Goal: Check status: Check status

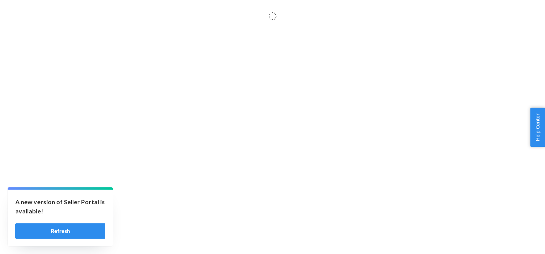
click at [75, 231] on button "Refresh" at bounding box center [60, 230] width 90 height 15
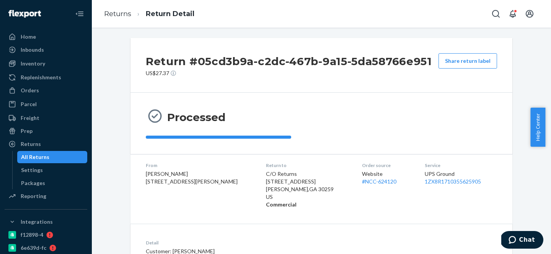
scroll to position [2, 0]
click at [36, 91] on div "Orders" at bounding box center [30, 90] width 18 height 8
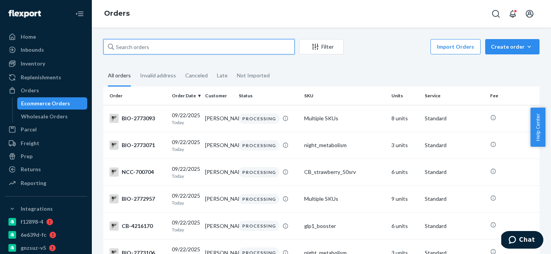
click at [148, 51] on input "text" at bounding box center [198, 46] width 191 height 15
paste input "651940"
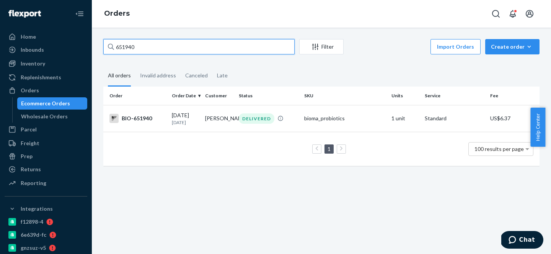
click at [117, 48] on input "651940" at bounding box center [198, 46] width 191 height 15
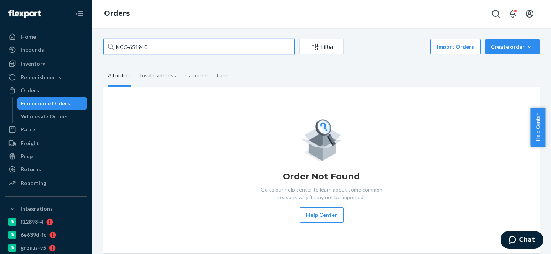
type input "NCC-651940"
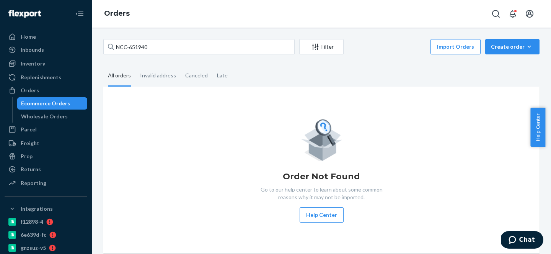
click at [275, 76] on fieldset "All orders Invalid address Canceled Late" at bounding box center [321, 75] width 436 height 21
click at [162, 75] on div "Invalid address" at bounding box center [158, 75] width 36 height 21
click at [135, 65] on input "Invalid address" at bounding box center [135, 65] width 0 height 0
click at [185, 78] on div "Canceled" at bounding box center [196, 75] width 23 height 21
click at [180, 65] on input "Canceled" at bounding box center [180, 65] width 0 height 0
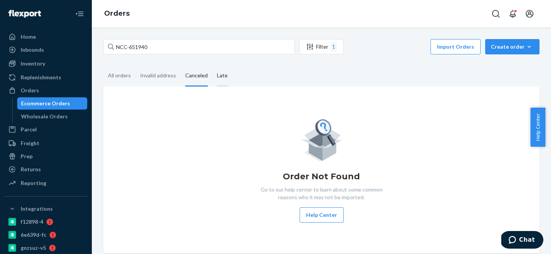
click at [223, 79] on div "Late" at bounding box center [222, 75] width 11 height 21
click at [212, 65] on input "Late" at bounding box center [212, 65] width 0 height 0
click at [126, 81] on div "All orders" at bounding box center [119, 75] width 23 height 21
click at [103, 65] on input "All orders" at bounding box center [103, 65] width 0 height 0
click at [53, 116] on div "Wholesale Orders" at bounding box center [44, 116] width 47 height 8
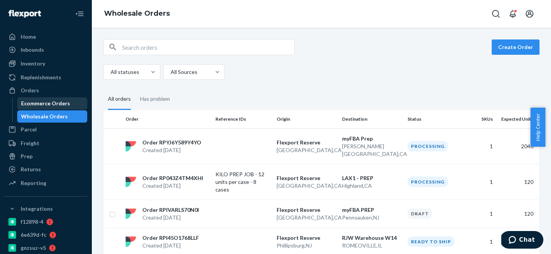
click at [44, 104] on div "Ecommerce Orders" at bounding box center [45, 103] width 49 height 8
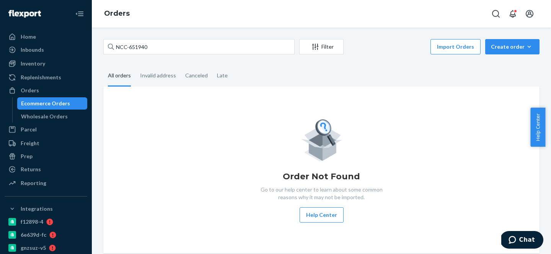
click at [42, 97] on div "Orders Ecommerce Orders Wholesale Orders" at bounding box center [46, 103] width 83 height 38
click at [39, 94] on div "Orders" at bounding box center [45, 90] width 81 height 11
click at [41, 88] on div "Orders" at bounding box center [45, 90] width 81 height 11
click at [60, 117] on div "Wholesale Orders" at bounding box center [44, 116] width 47 height 8
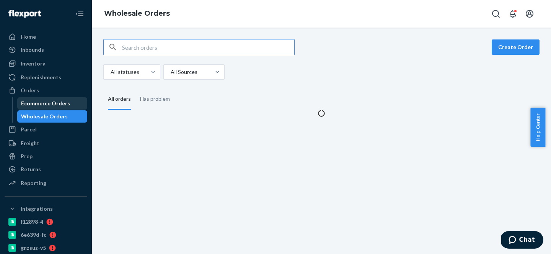
click at [62, 105] on div "Ecommerce Orders" at bounding box center [45, 103] width 49 height 8
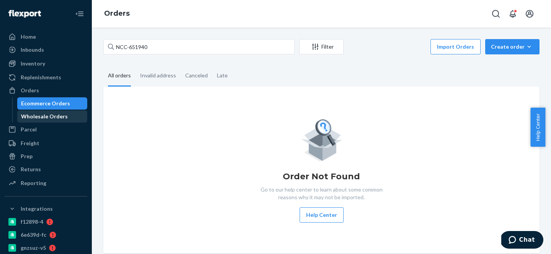
click at [57, 115] on div "Wholesale Orders" at bounding box center [44, 116] width 47 height 8
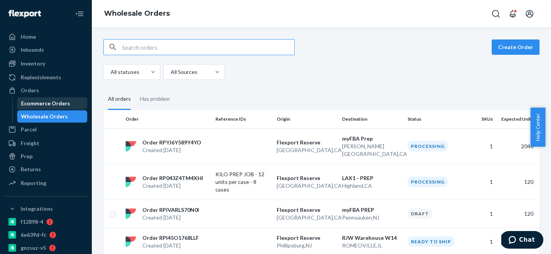
click at [63, 98] on div "Ecommerce Orders" at bounding box center [52, 103] width 69 height 11
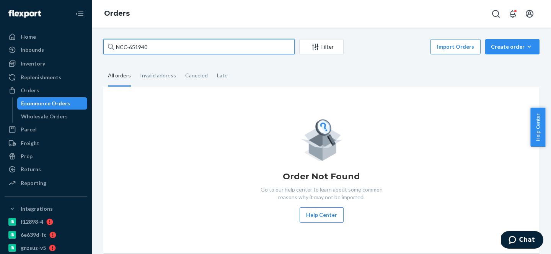
click at [181, 47] on input "NCC-651940" at bounding box center [198, 46] width 191 height 15
paste input "text"
type input "651940"
